Goal: Information Seeking & Learning: Learn about a topic

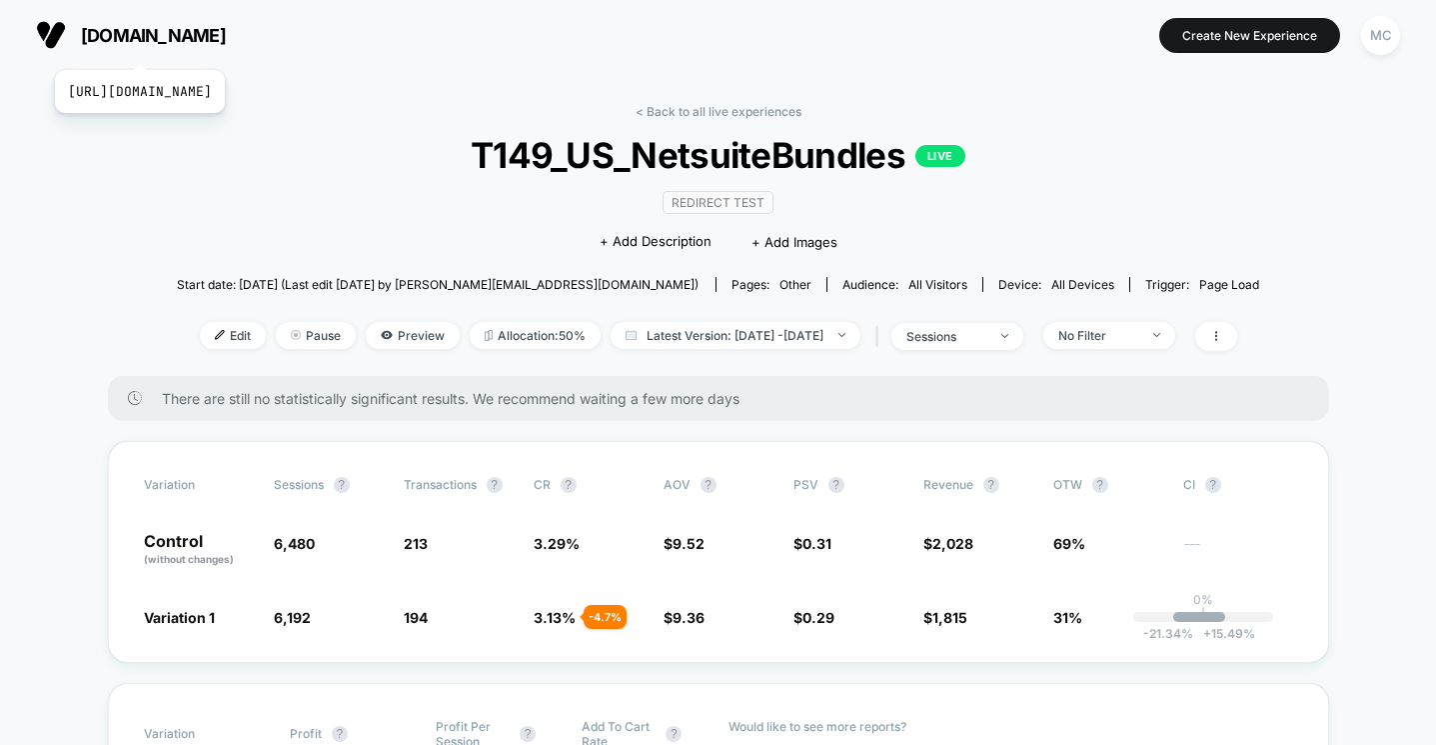
click at [185, 45] on span "[DOMAIN_NAME]" at bounding box center [153, 35] width 145 height 21
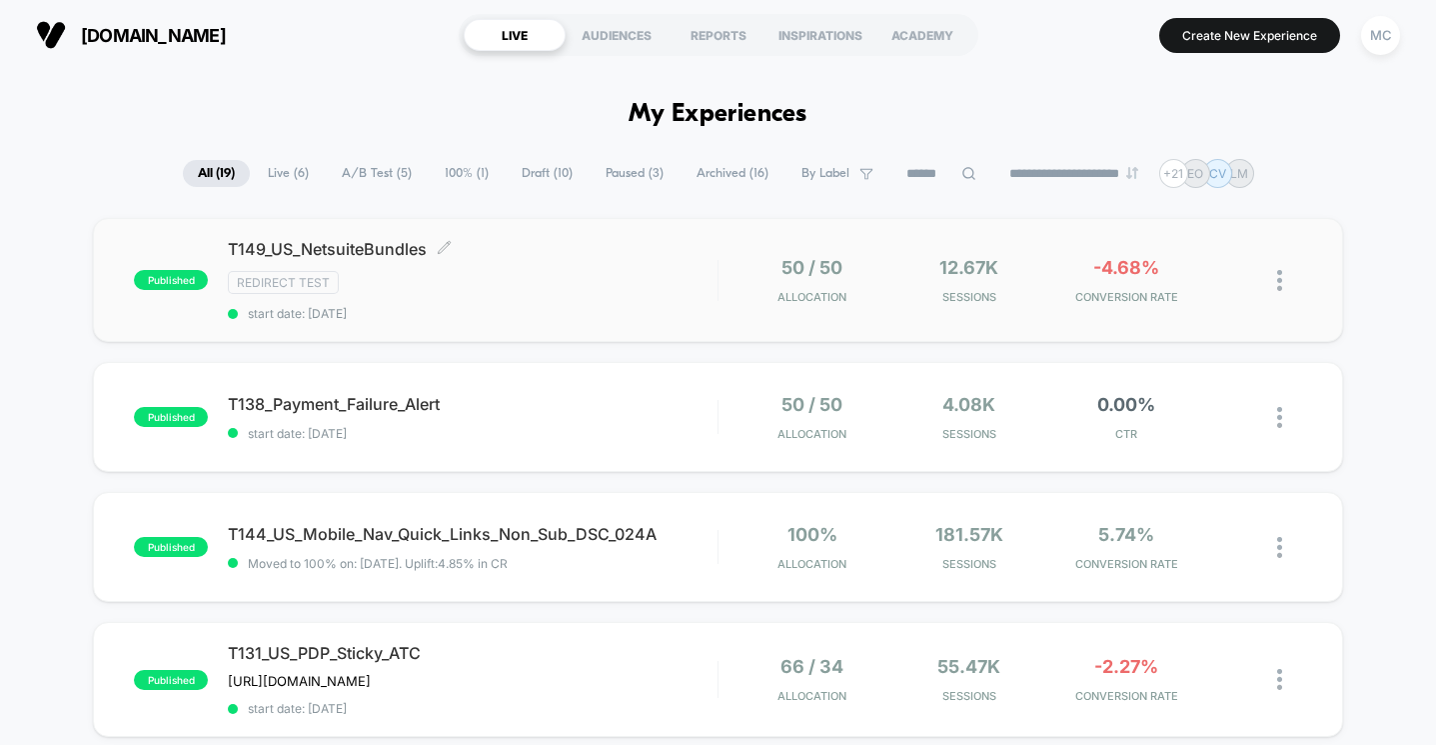
click at [651, 299] on div "T149_US_NetsuiteBundles Click to edit experience details Click to edit experien…" at bounding box center [472, 280] width 489 height 82
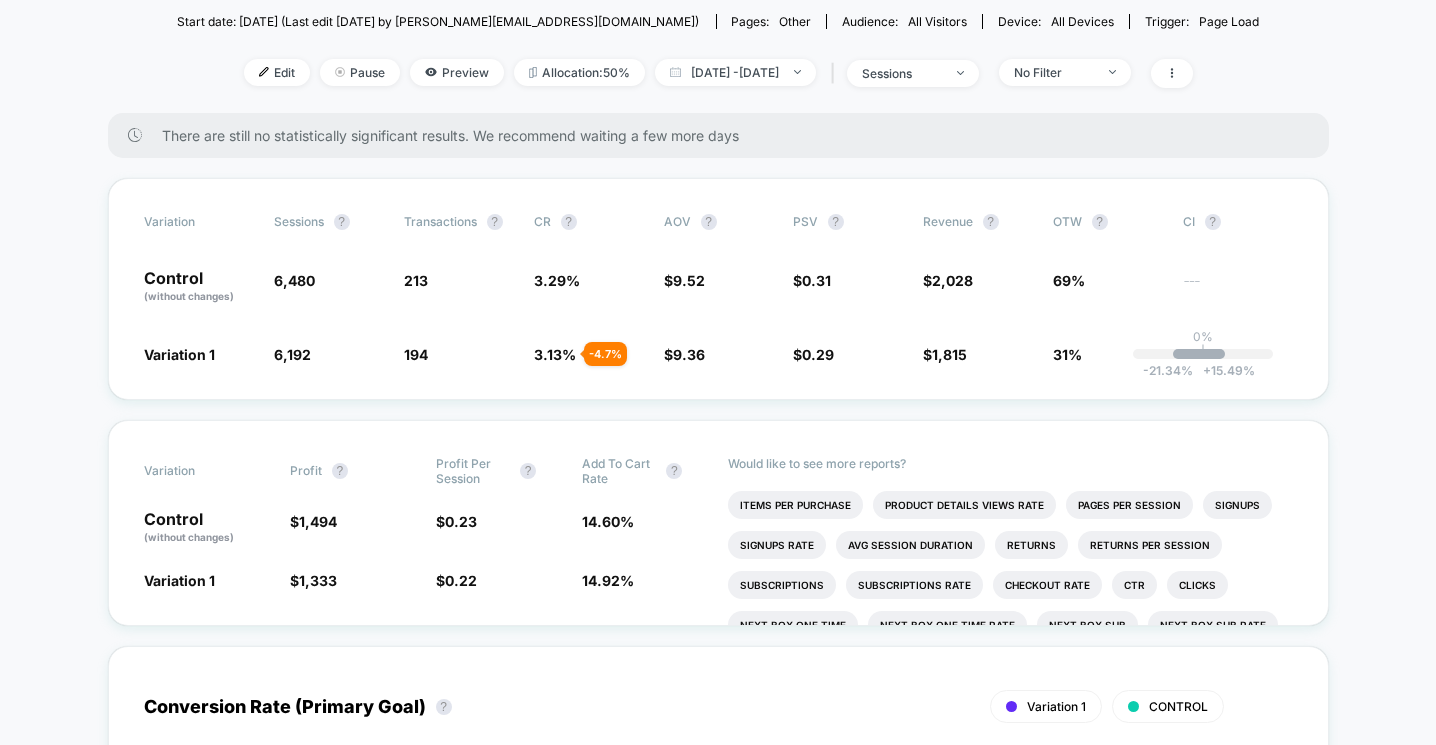
scroll to position [259, 0]
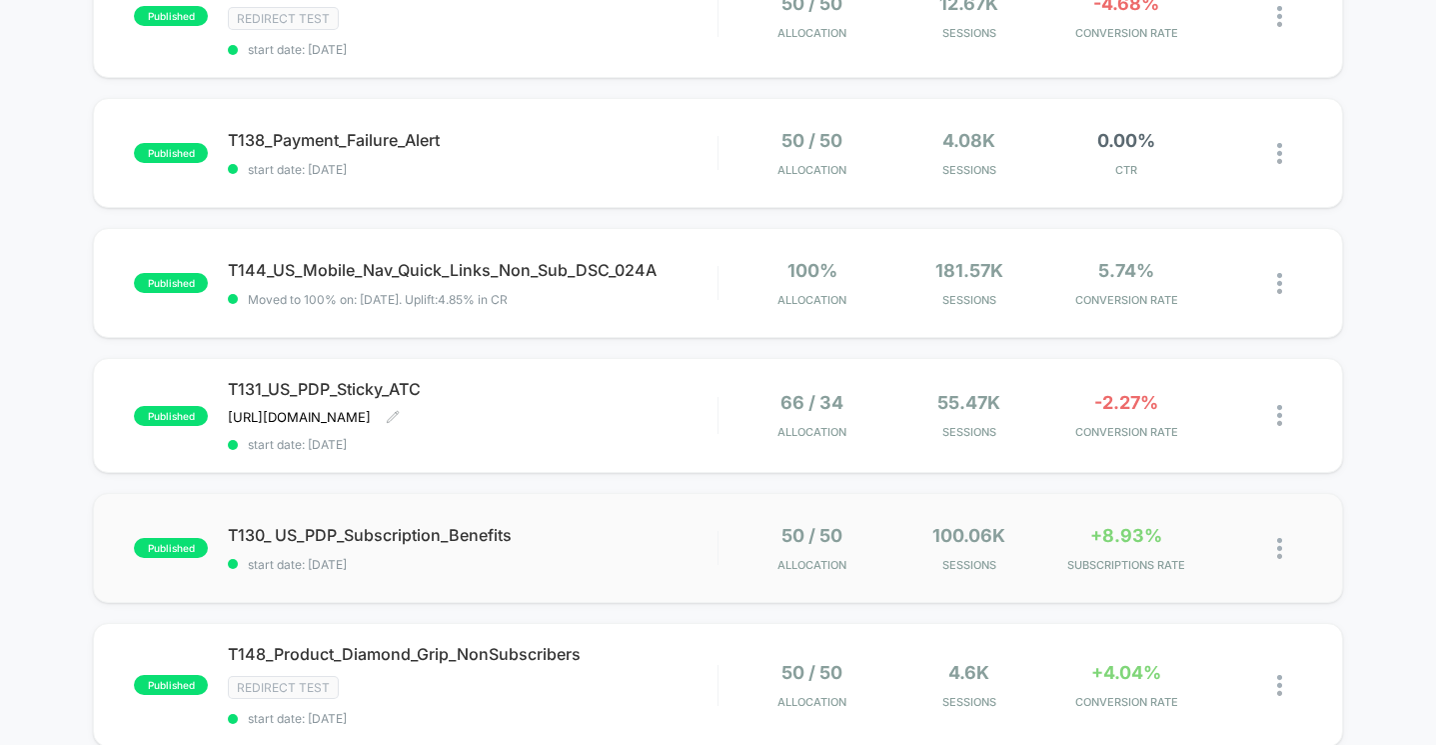
scroll to position [268, 0]
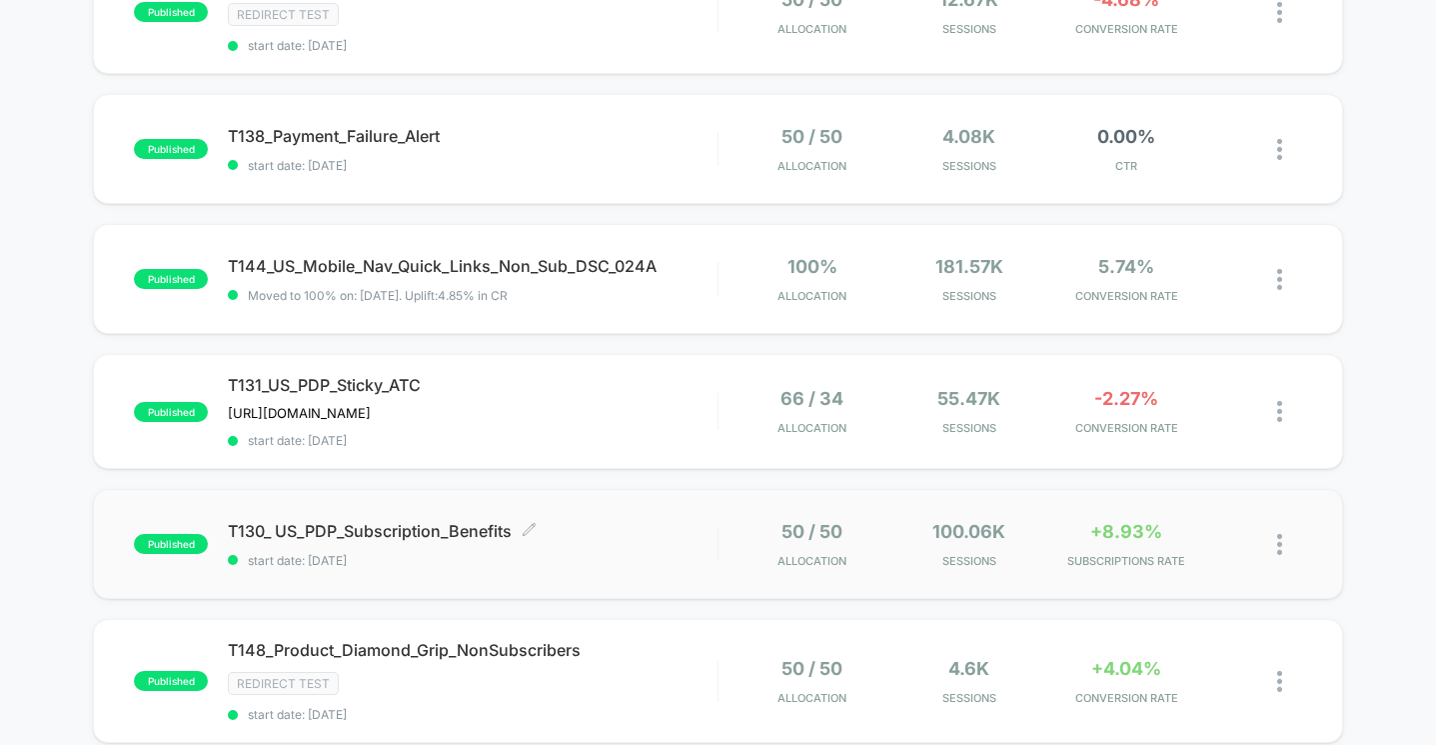
click at [646, 532] on span "T130_ US_PDP_Subscription_Benefits Click to edit experience details" at bounding box center [472, 531] width 489 height 20
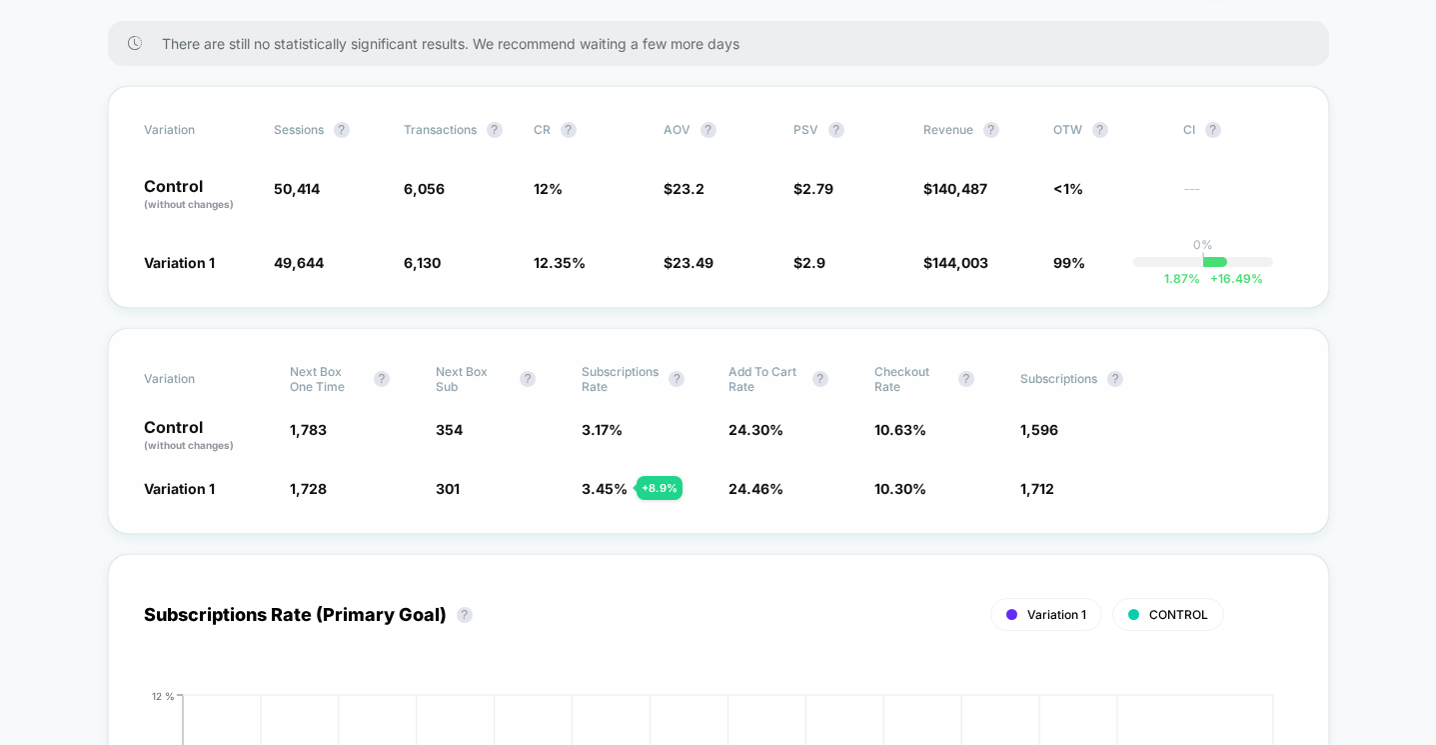
scroll to position [318, 0]
drag, startPoint x: 1068, startPoint y: 491, endPoint x: 33, endPoint y: 407, distance: 1038.9
drag, startPoint x: 145, startPoint y: 426, endPoint x: 991, endPoint y: 534, distance: 852.5
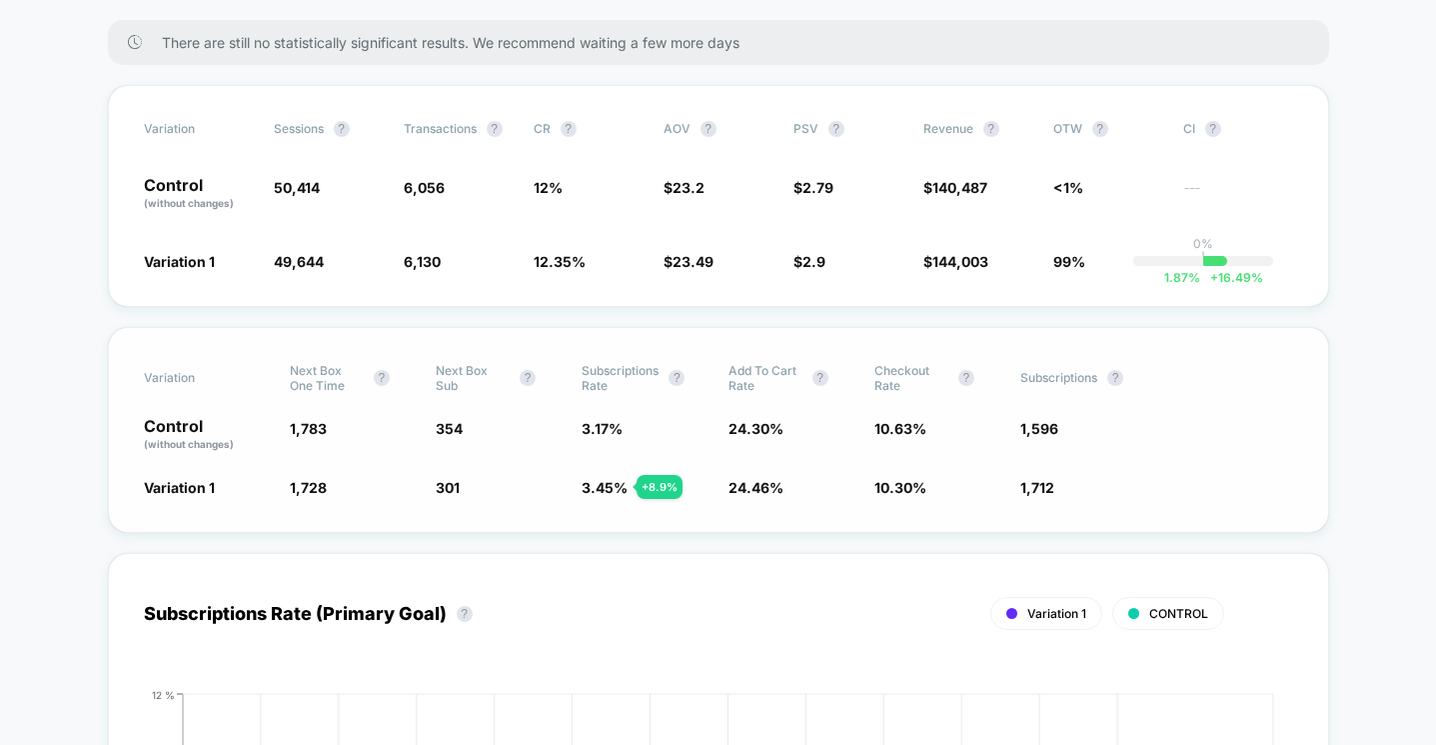
click at [1089, 497] on div "Variation Next Box One Time ? Next Box Sub ? Subscriptions Rate ? Add To Cart R…" at bounding box center [718, 430] width 1221 height 206
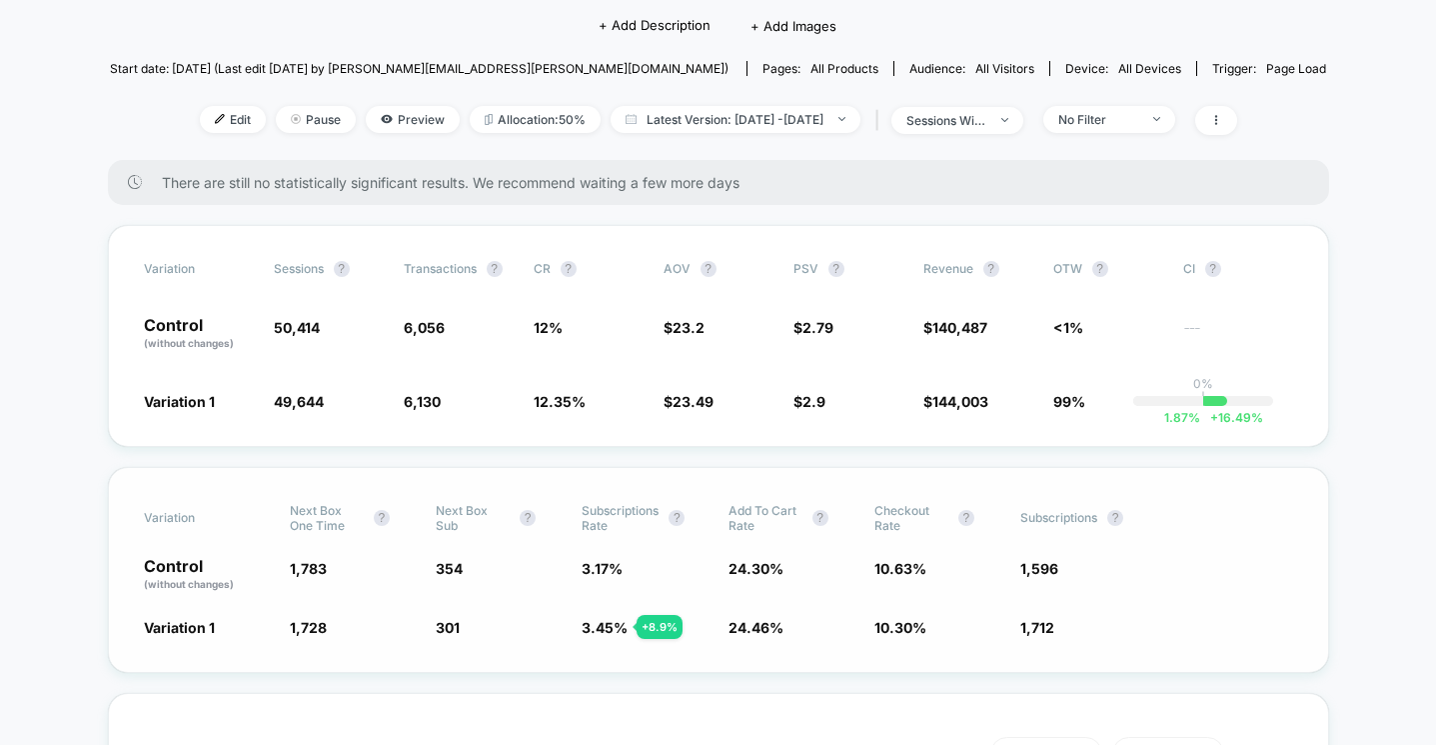
scroll to position [178, 0]
drag, startPoint x: 468, startPoint y: 565, endPoint x: 324, endPoint y: 568, distance: 144.0
click at [329, 568] on div "Control (without changes) 1,783 354 3.17 % 24.30 % 10.63 % 1,596" at bounding box center [718, 575] width 1149 height 34
drag, startPoint x: 249, startPoint y: 565, endPoint x: 527, endPoint y: 562, distance: 277.9
click at [524, 562] on div "Control (without changes) 1,783 354 3.17 % 24.30 % 10.63 % 1,596" at bounding box center [718, 575] width 1149 height 34
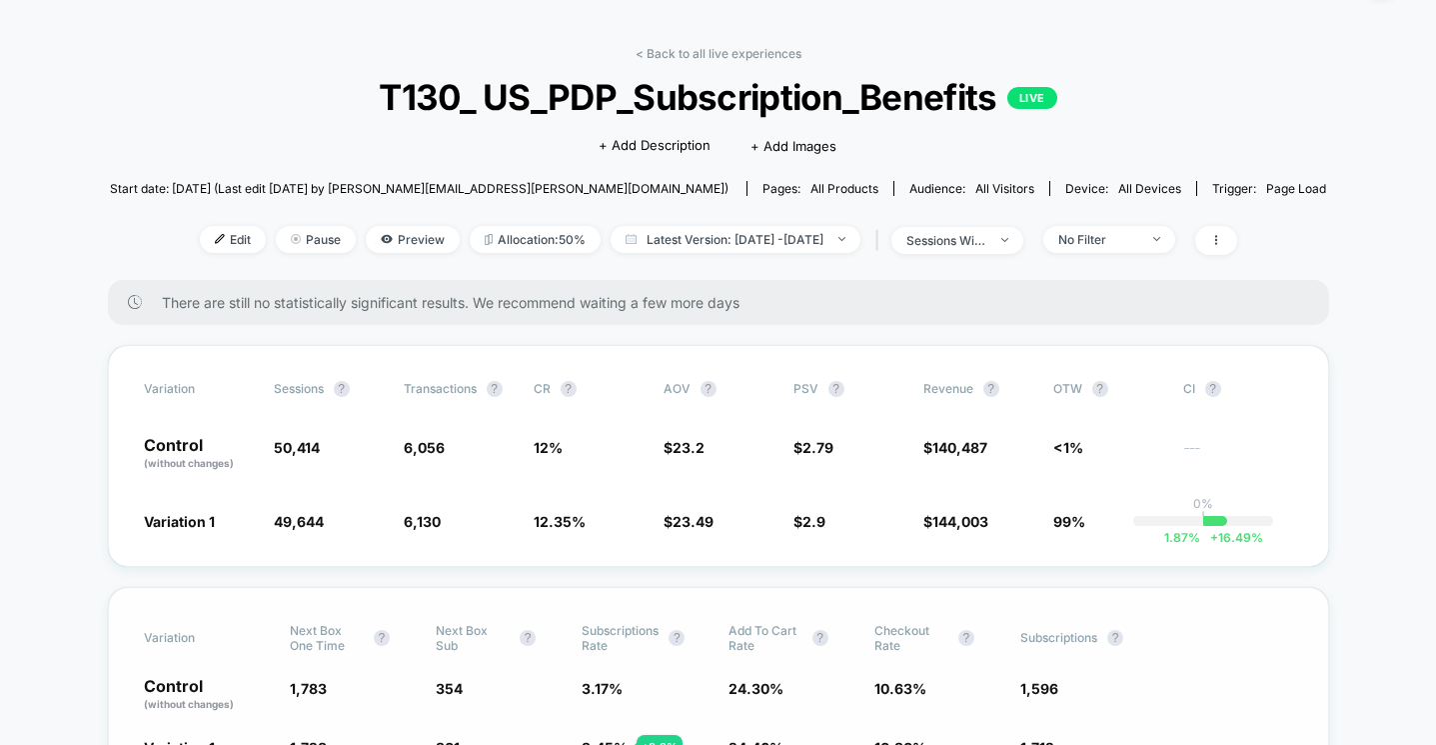
scroll to position [81, 0]
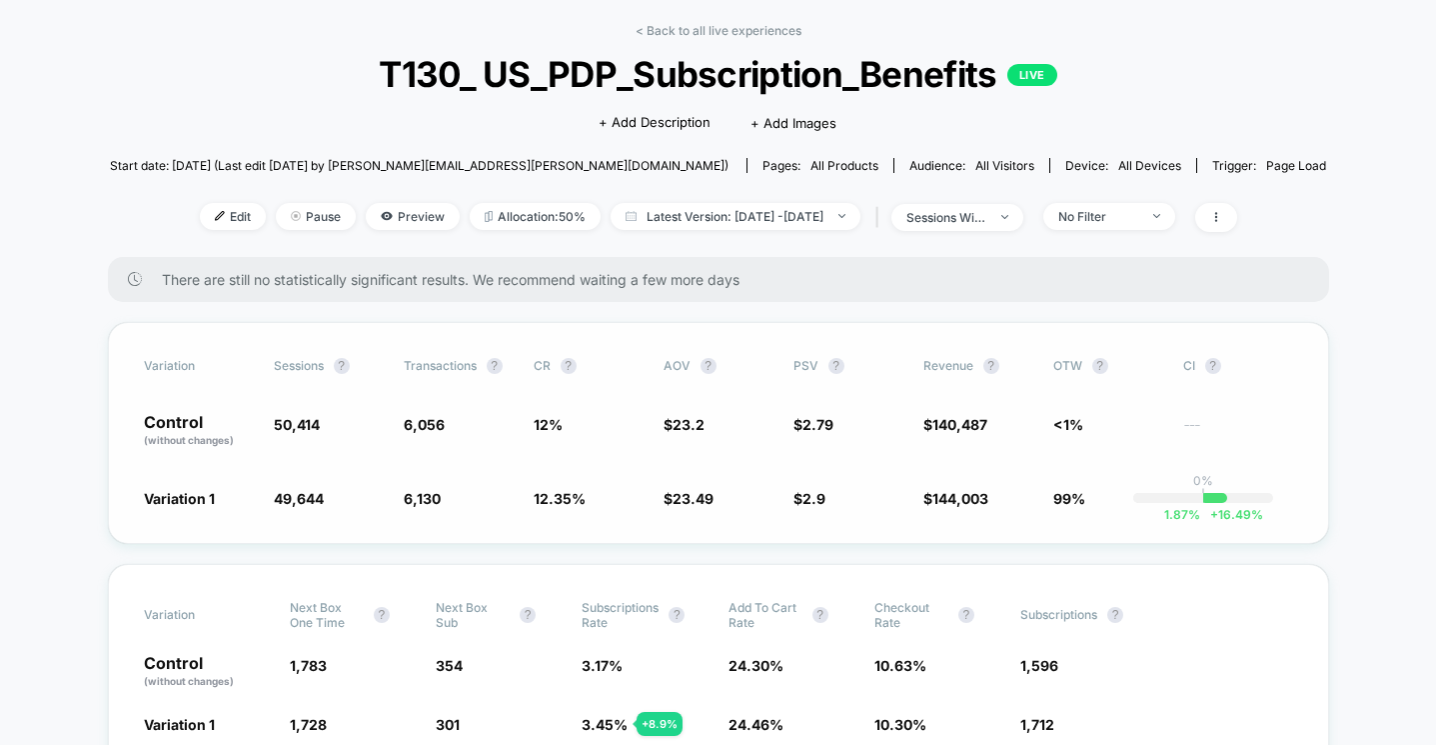
drag, startPoint x: 263, startPoint y: 419, endPoint x: 454, endPoint y: 501, distance: 207.8
click at [407, 473] on div "Variation Sessions ? Transactions ? CR ? AOV ? PSV ? Revenue ? OTW ? CI ? Contr…" at bounding box center [718, 433] width 1221 height 222
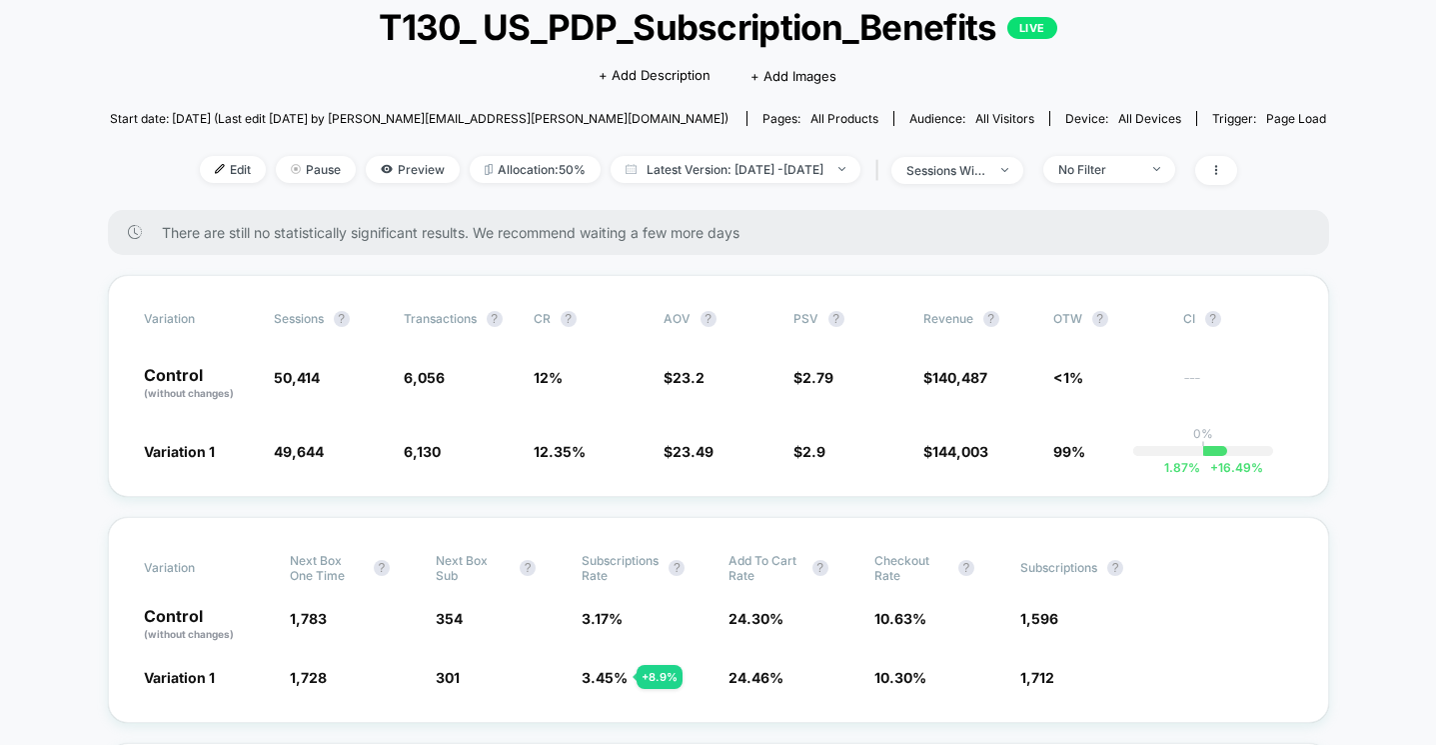
scroll to position [234, 0]
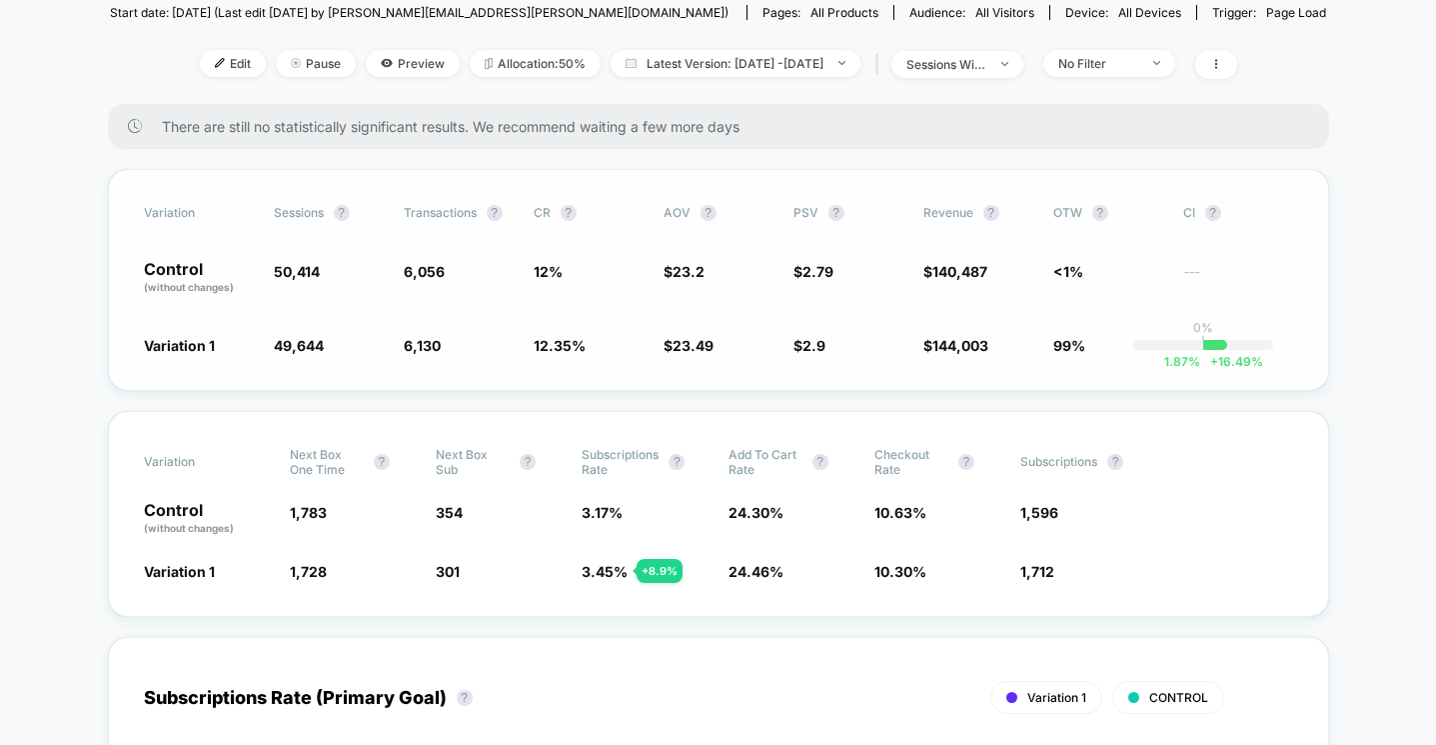
click at [1237, 283] on span "---" at bounding box center [1238, 280] width 110 height 29
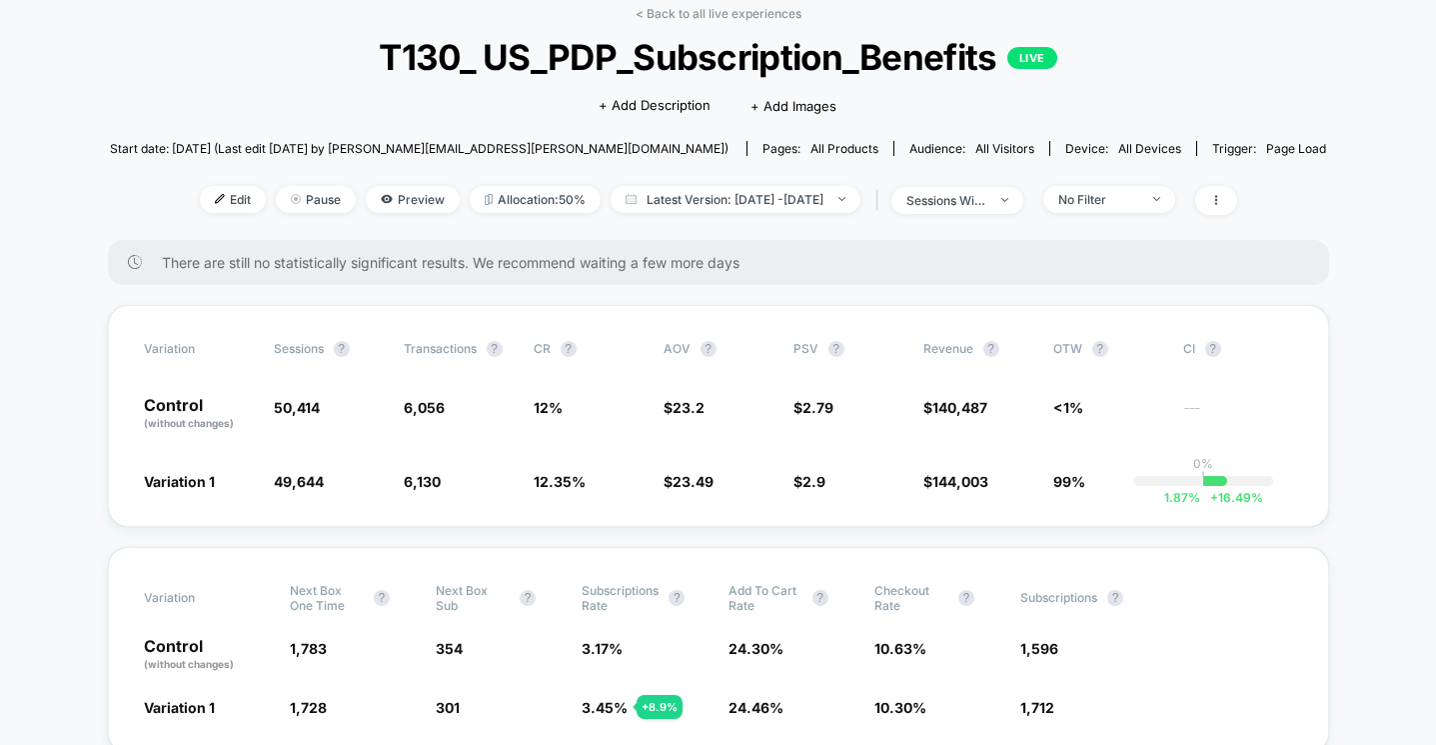
scroll to position [102, 0]
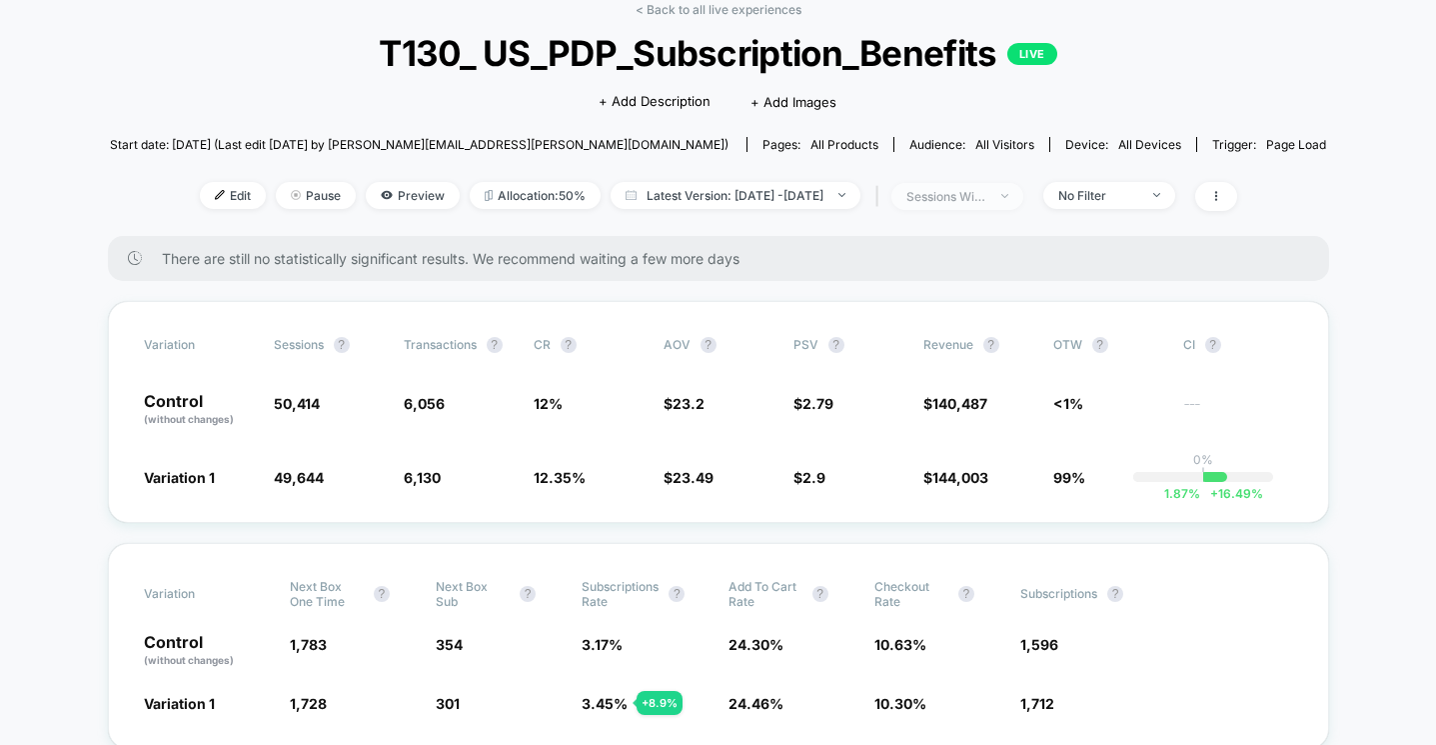
click at [987, 199] on div "sessions with impression" at bounding box center [947, 196] width 80 height 15
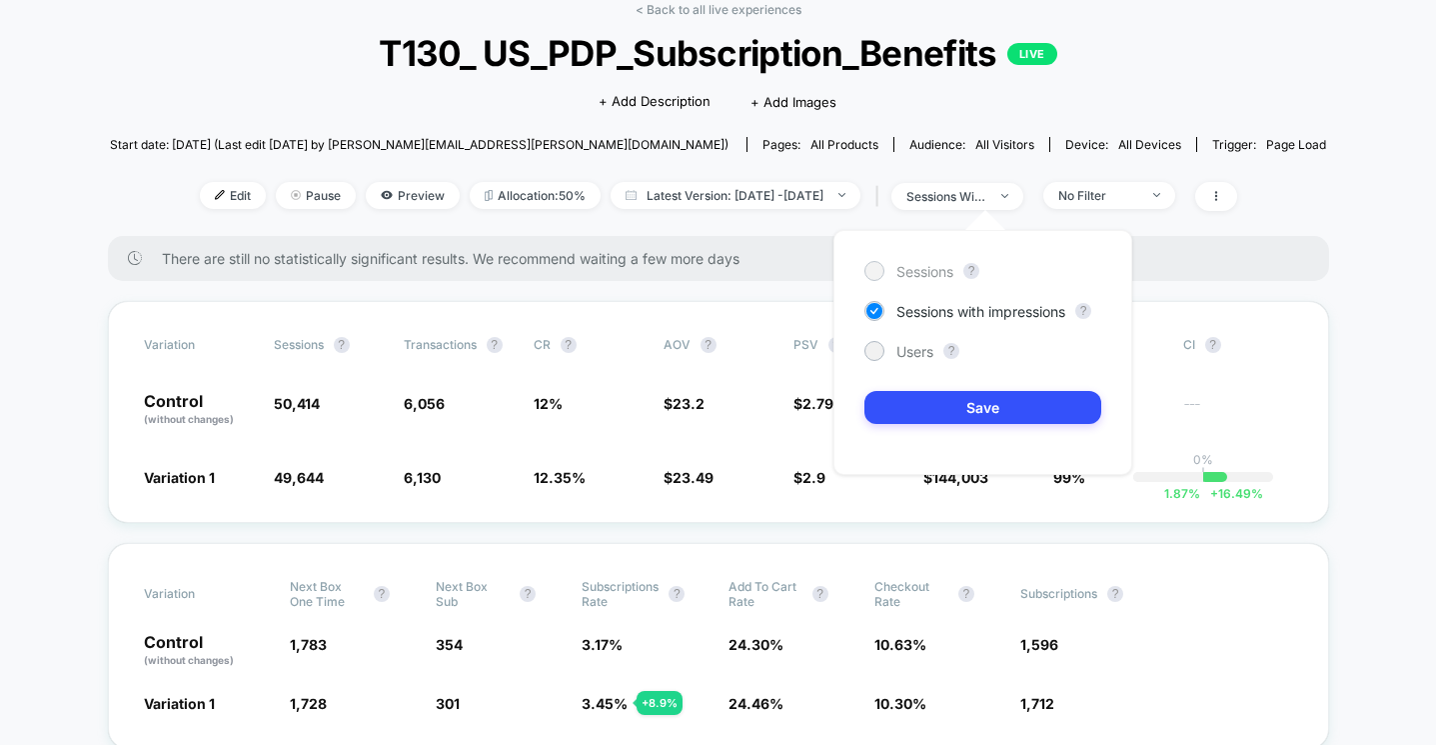
click at [875, 264] on div at bounding box center [874, 270] width 15 height 15
click at [960, 404] on button "Save" at bounding box center [983, 407] width 237 height 33
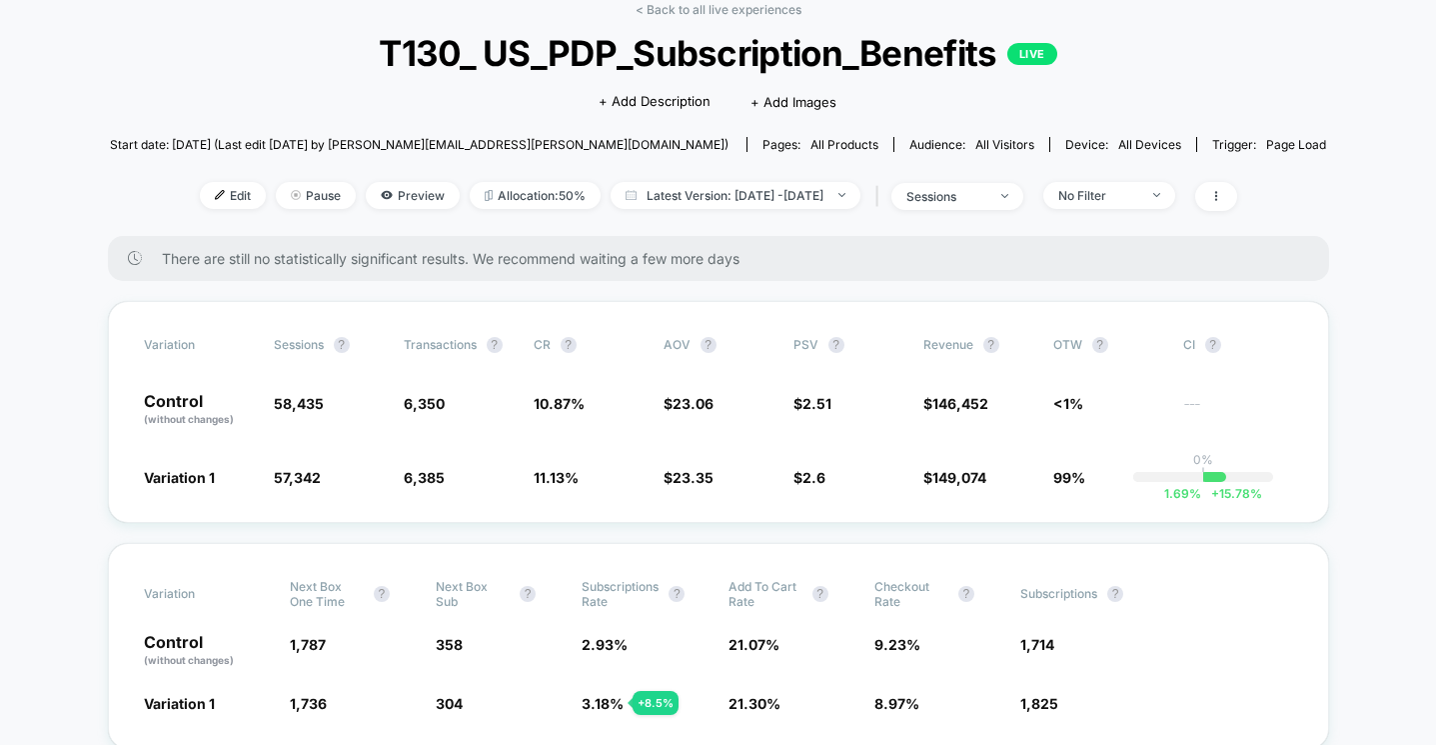
click at [1213, 79] on div "< Back to all live experiences T130_ US_PDP_Subscription_Benefits LIVE Click to…" at bounding box center [718, 119] width 1216 height 234
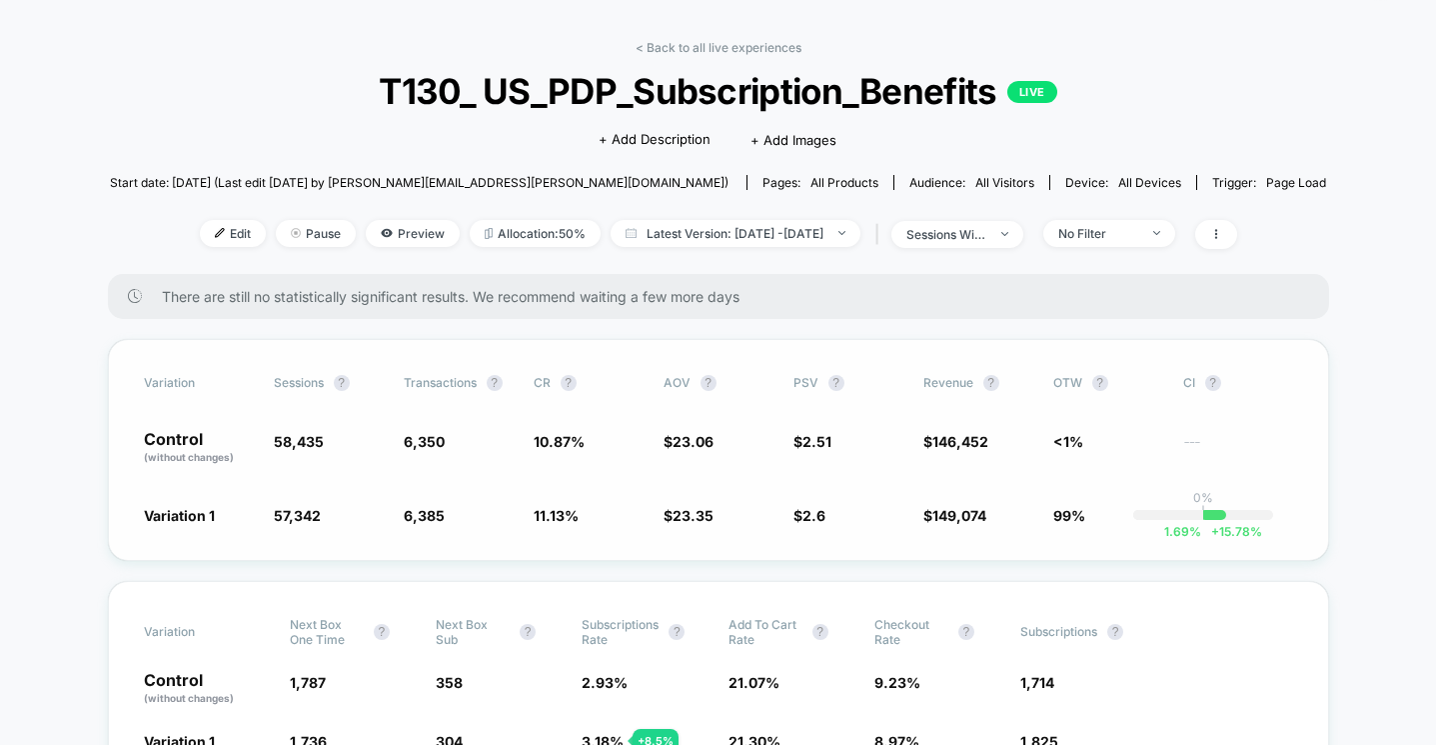
scroll to position [63, 0]
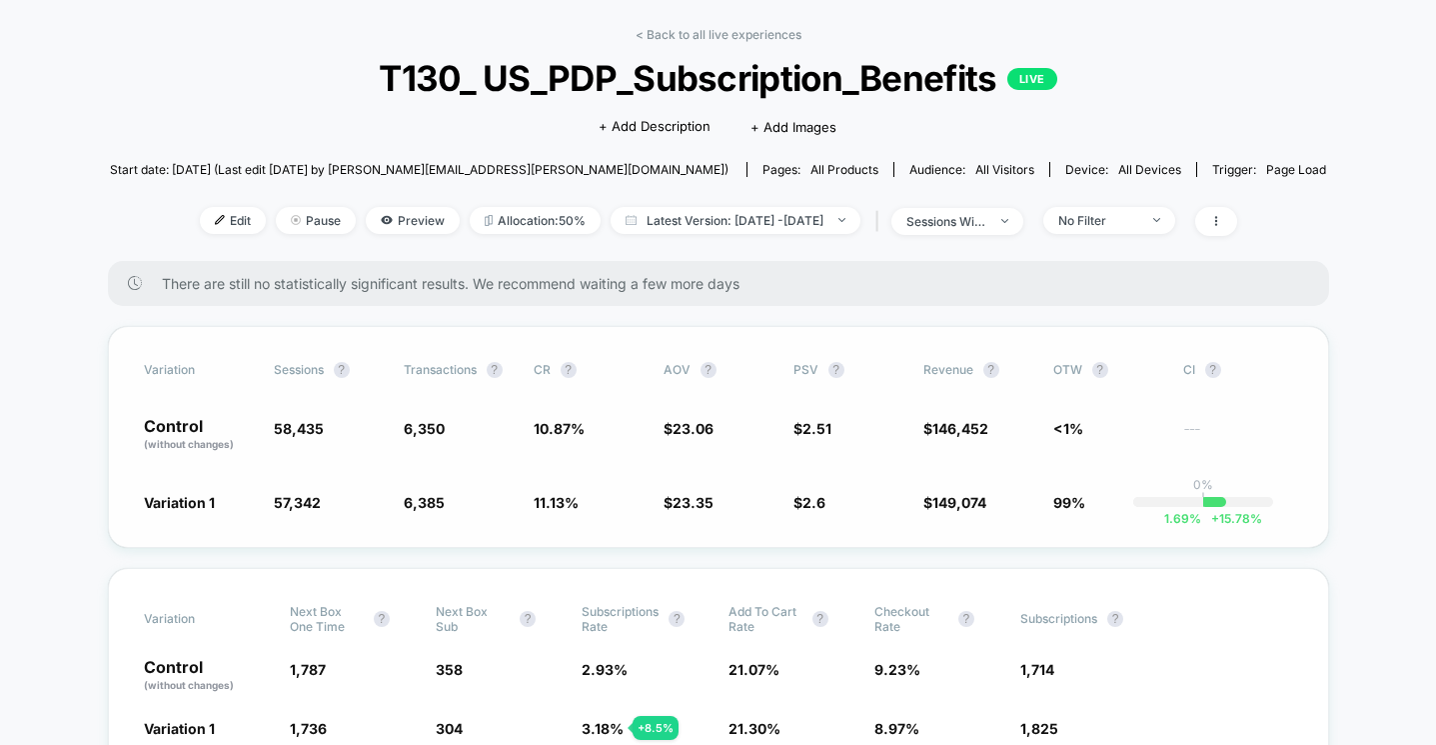
scroll to position [79, 0]
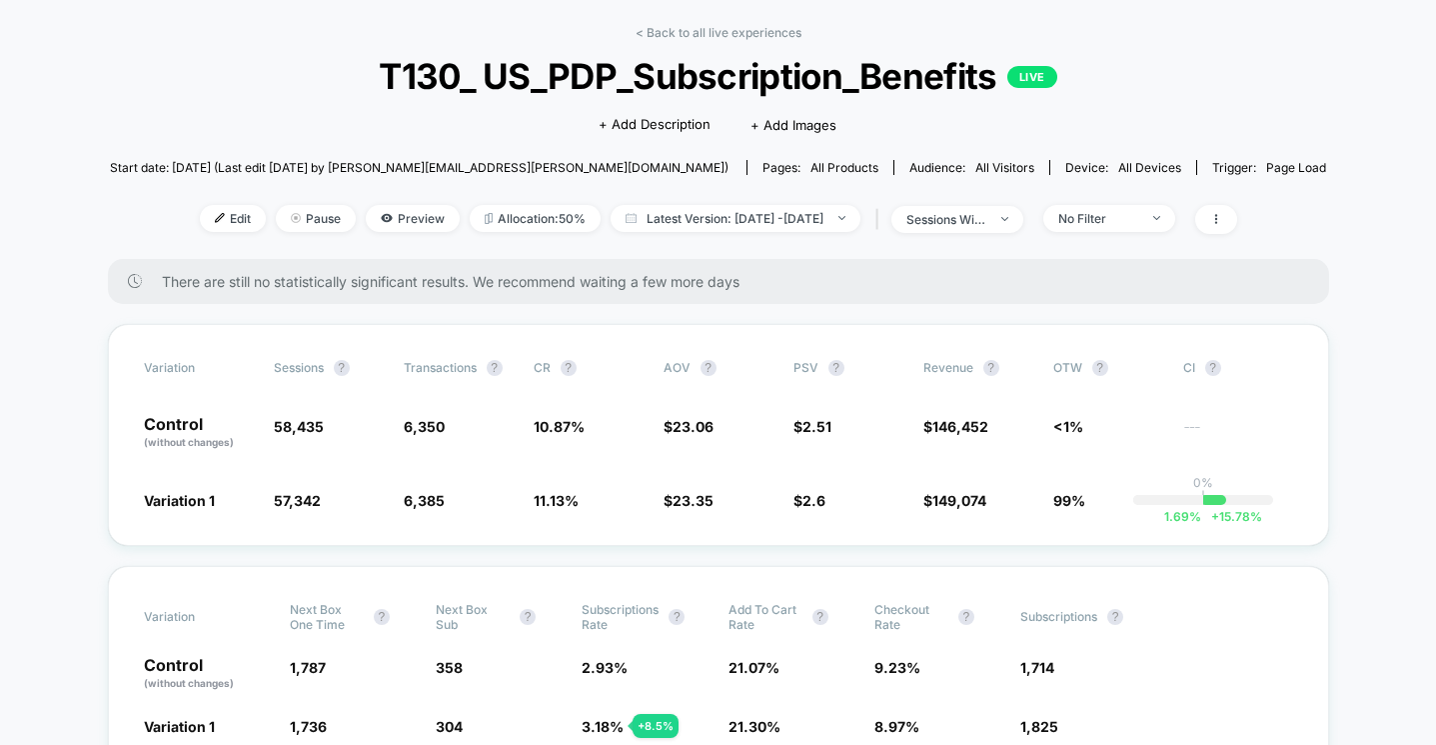
click at [811, 169] on span "all products" at bounding box center [845, 167] width 68 height 15
click at [811, 165] on span "all products" at bounding box center [845, 167] width 68 height 15
click at [763, 166] on div "Pages: all products" at bounding box center [821, 167] width 116 height 15
